Goal: Task Accomplishment & Management: Use online tool/utility

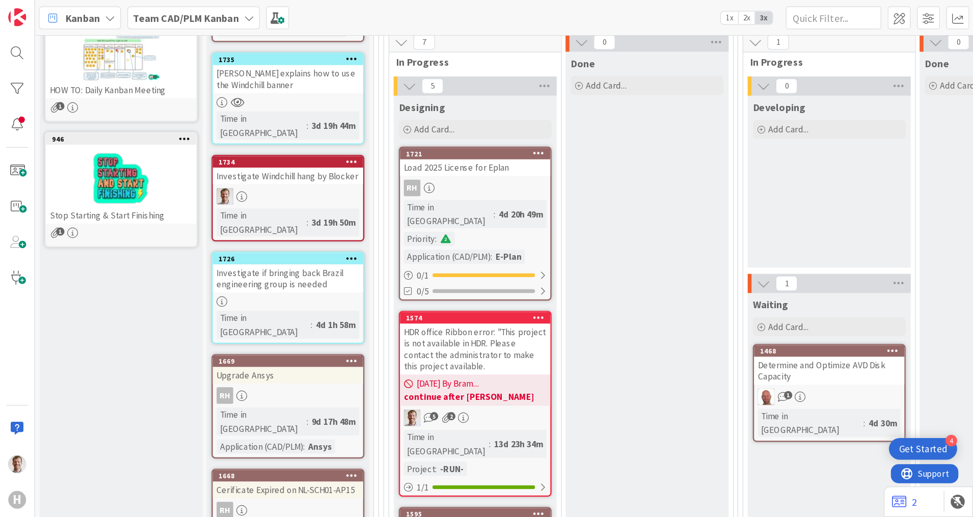
scroll to position [153, 0]
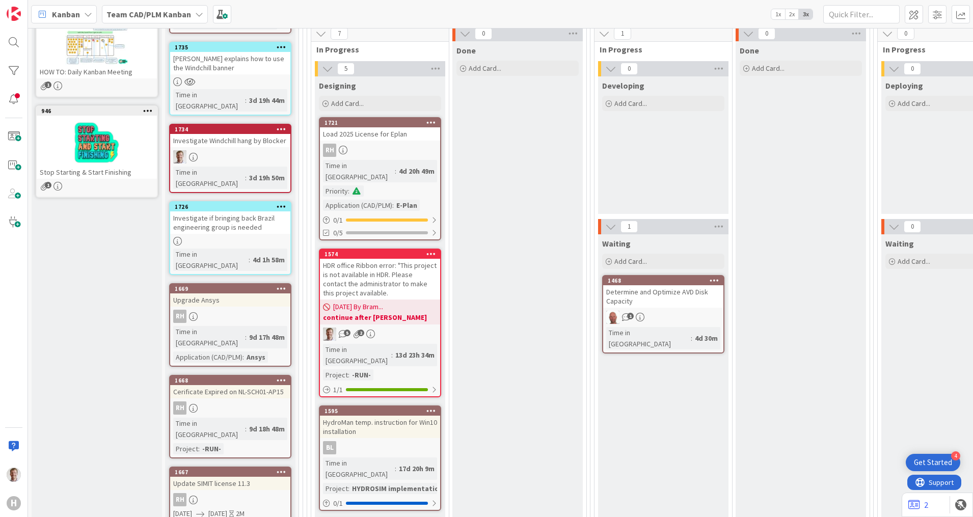
drag, startPoint x: 382, startPoint y: 262, endPoint x: 535, endPoint y: 279, distance: 154.3
click at [382, 262] on div "HDR office Ribbon error: "This project is not available in HDR. Please contact …" at bounding box center [380, 279] width 120 height 41
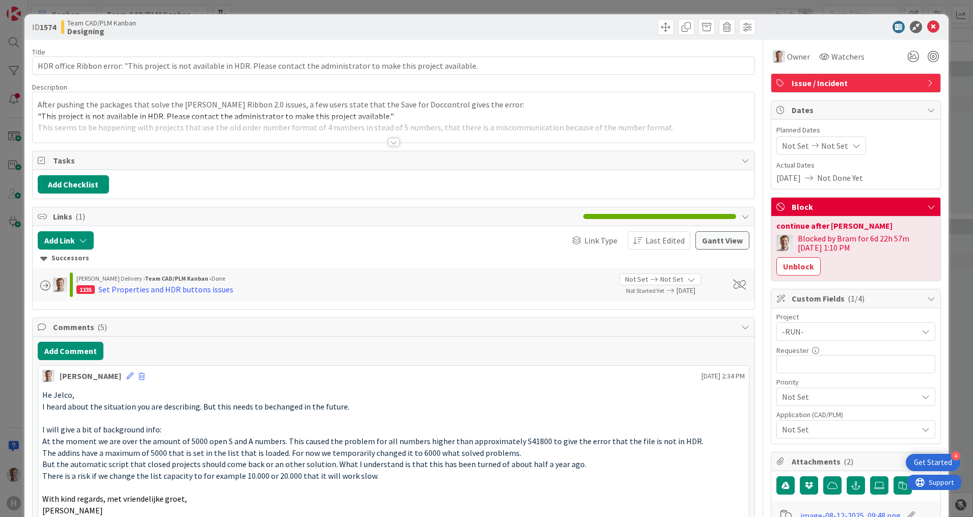
click at [388, 140] on div at bounding box center [393, 142] width 11 height 8
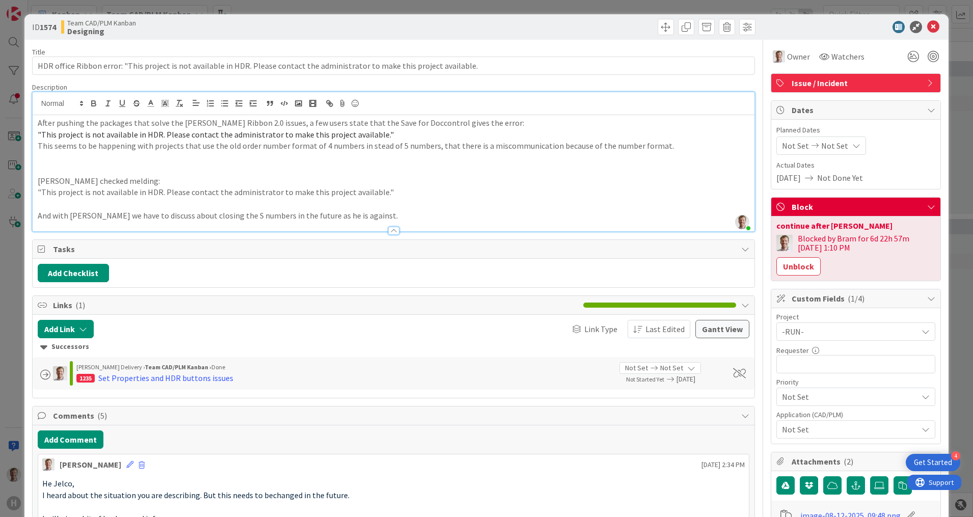
drag, startPoint x: 378, startPoint y: 220, endPoint x: 387, endPoint y: 219, distance: 9.2
click at [378, 220] on p "And with [PERSON_NAME] we have to discuss about closing the S numbers in the fu…" at bounding box center [394, 216] width 712 height 12
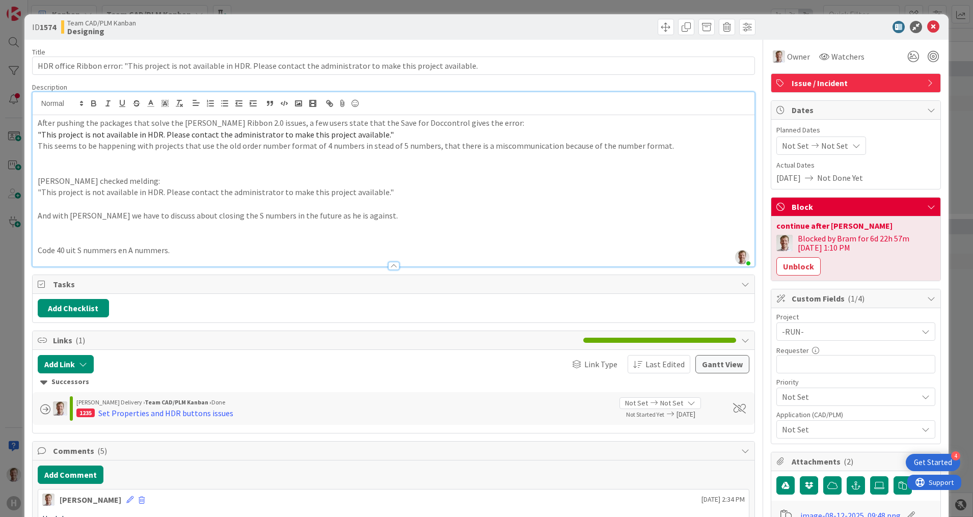
click at [193, 254] on p "Code 40 uit S nummers en A nummers." at bounding box center [394, 250] width 712 height 12
click at [141, 234] on p at bounding box center [394, 239] width 712 height 12
click at [63, 170] on p at bounding box center [394, 170] width 712 height 12
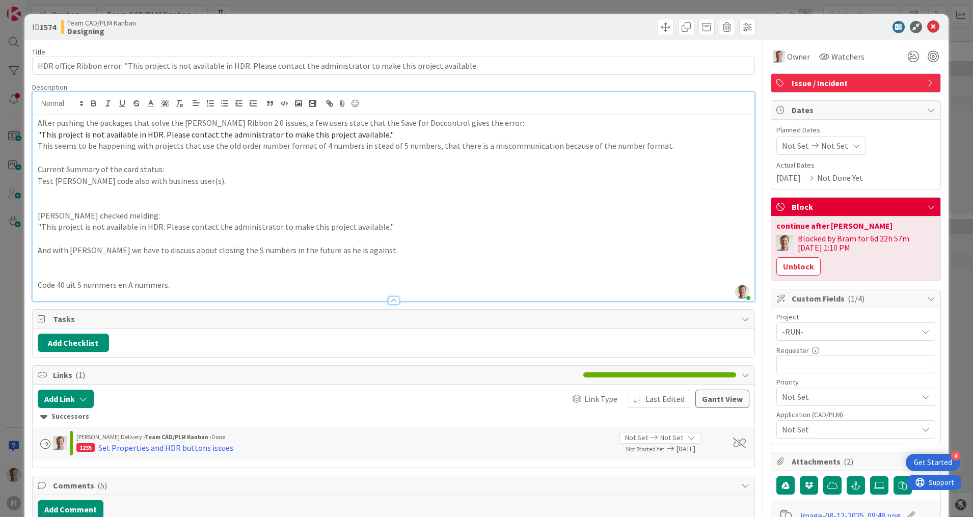
click at [88, 195] on p at bounding box center [394, 192] width 712 height 12
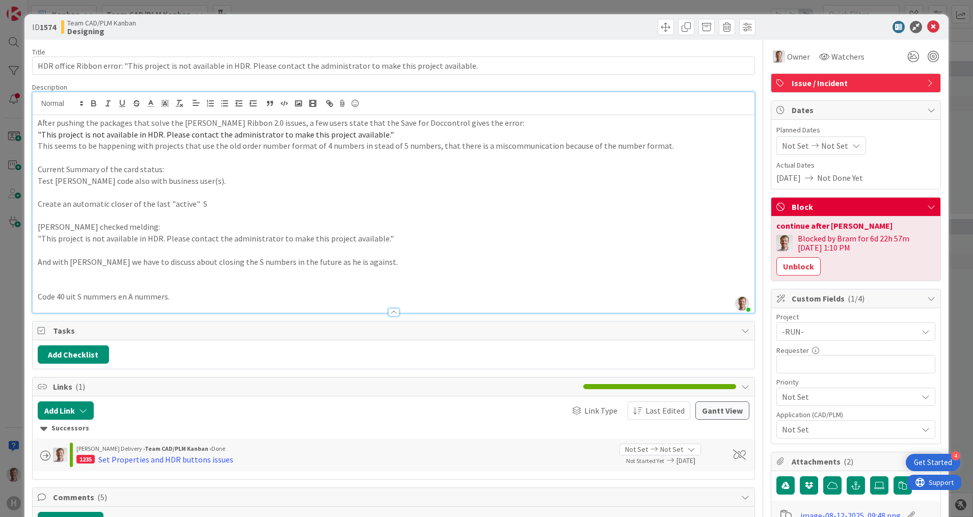
click at [165, 202] on p "Create an automatic closer of the last "active" S" at bounding box center [394, 204] width 712 height 12
drag, startPoint x: 230, startPoint y: 197, endPoint x: 239, endPoint y: 203, distance: 10.6
click at [231, 198] on p at bounding box center [394, 192] width 712 height 12
click at [246, 207] on p "Create an automatic closer of the last 200 "active" S" at bounding box center [394, 204] width 712 height 12
click at [265, 203] on p "Create an automatic closer of the last 200 "active" S numbers" at bounding box center [394, 204] width 712 height 12
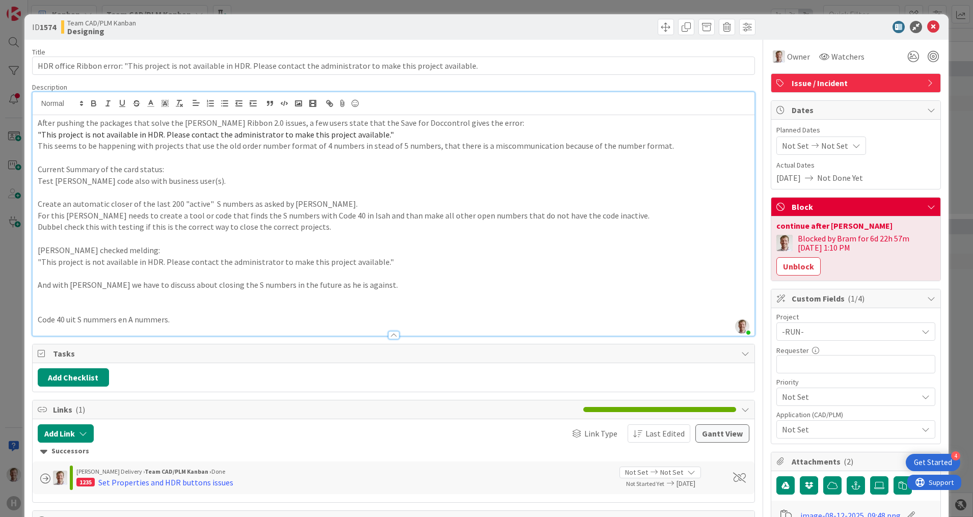
click at [306, 206] on p "Create an automatic closer of the last 200 "active" S numbers as asked by [PERS…" at bounding box center [394, 204] width 712 height 12
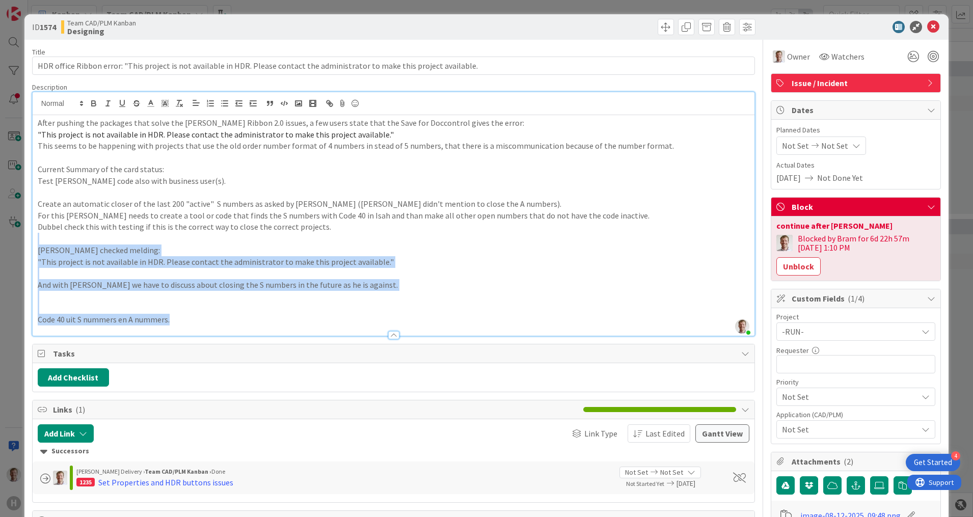
drag, startPoint x: 178, startPoint y: 321, endPoint x: 36, endPoint y: 242, distance: 163.0
click at [36, 242] on div "After pushing the packages that solve the [PERSON_NAME] Ribbon 2.0 issues, a fe…" at bounding box center [394, 225] width 722 height 221
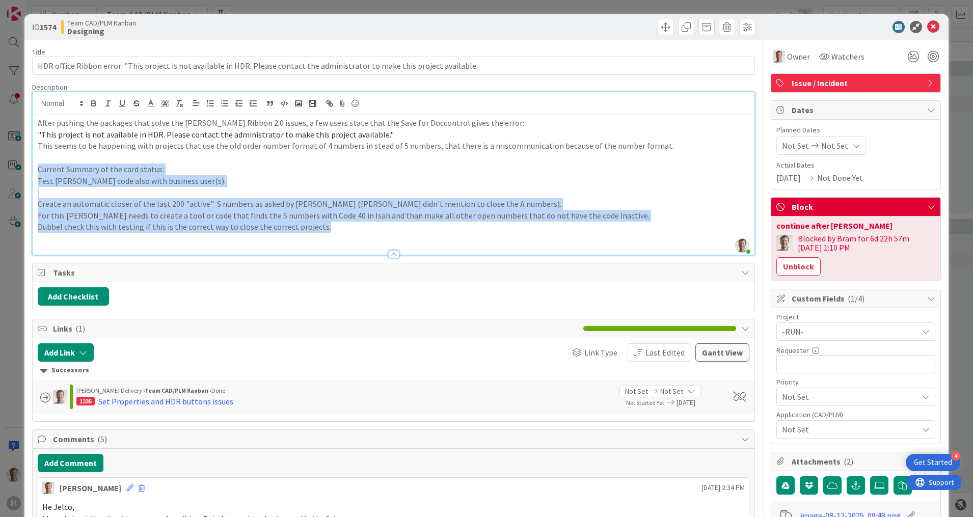
drag, startPoint x: 324, startPoint y: 227, endPoint x: 16, endPoint y: 166, distance: 313.6
click at [16, 166] on div "ID 1574 Team CAD/PLM Kanban Designing Title 128 / 128 HDR office Ribbon error: …" at bounding box center [486, 258] width 973 height 517
click at [94, 105] on icon "button" at bounding box center [94, 104] width 4 height 3
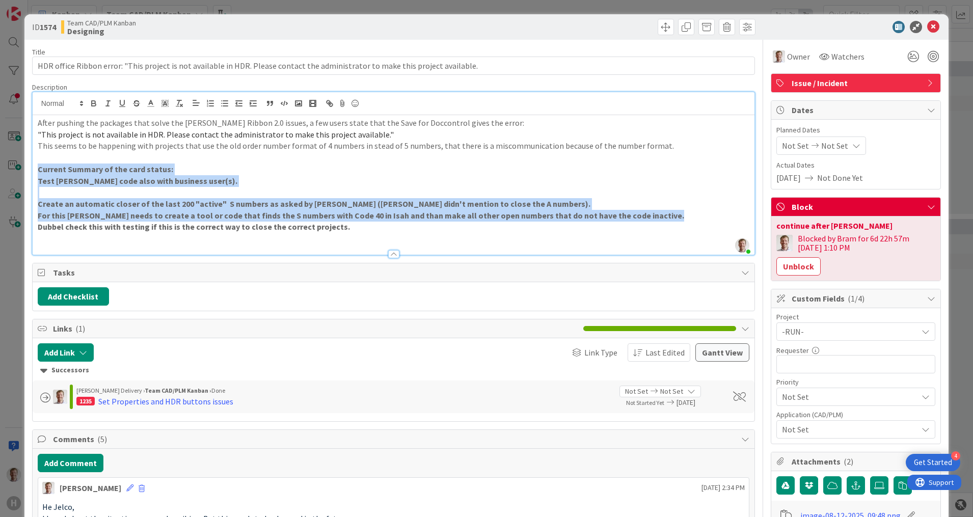
click at [328, 187] on p at bounding box center [394, 192] width 712 height 12
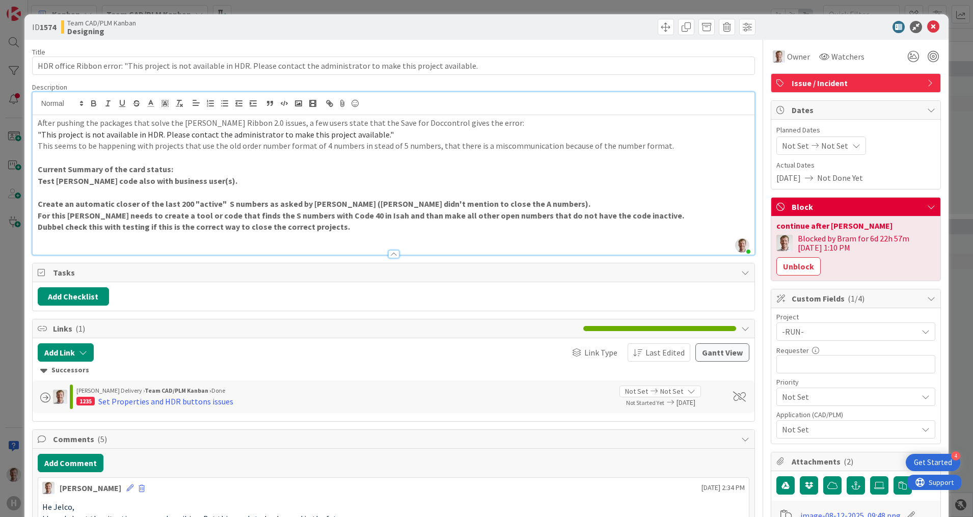
click at [365, 139] on span ""This project is not available in HDR. Please contact the administrator to make…" at bounding box center [216, 134] width 356 height 10
drag, startPoint x: 782, startPoint y: 263, endPoint x: 777, endPoint y: 251, distance: 13.7
click at [778, 263] on button "Unblock" at bounding box center [798, 266] width 44 height 18
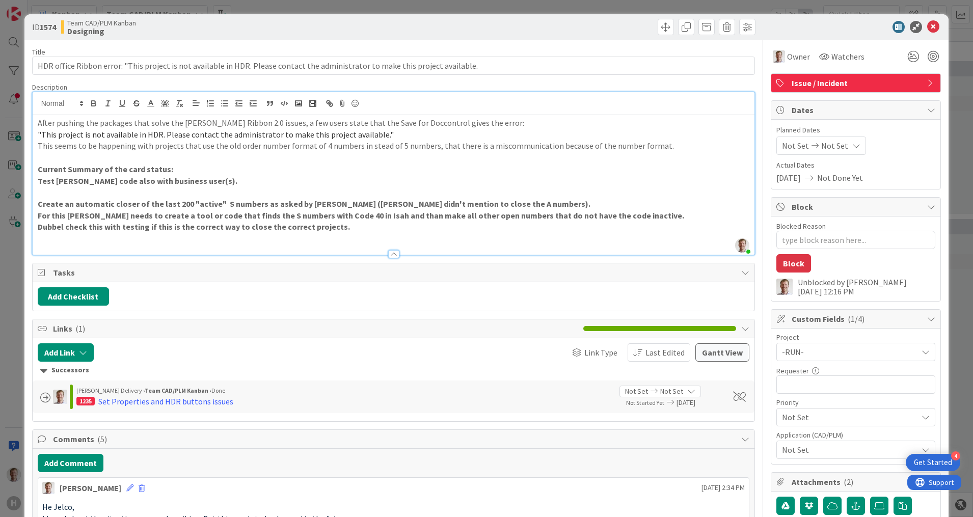
type textarea "x"
click at [778, 28] on icon at bounding box center [933, 27] width 12 height 12
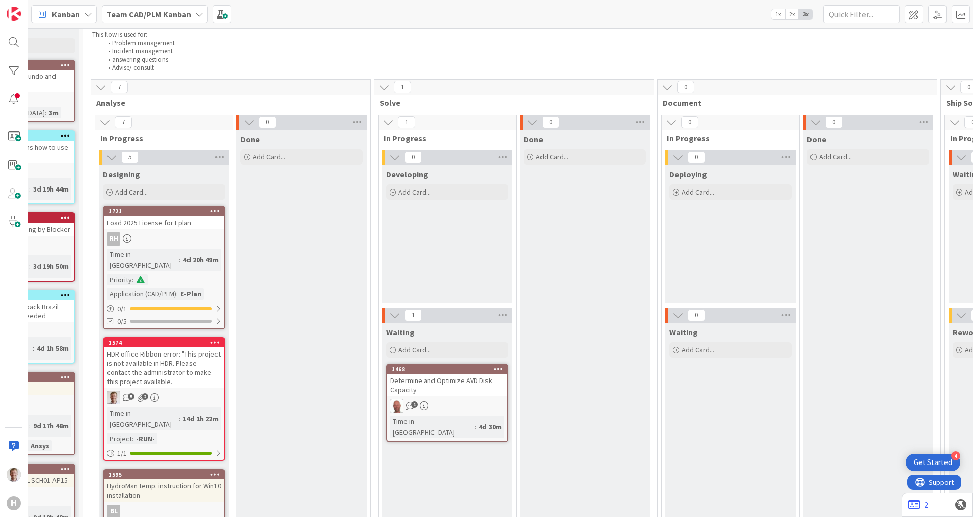
scroll to position [64, 216]
